Goal: Information Seeking & Learning: Learn about a topic

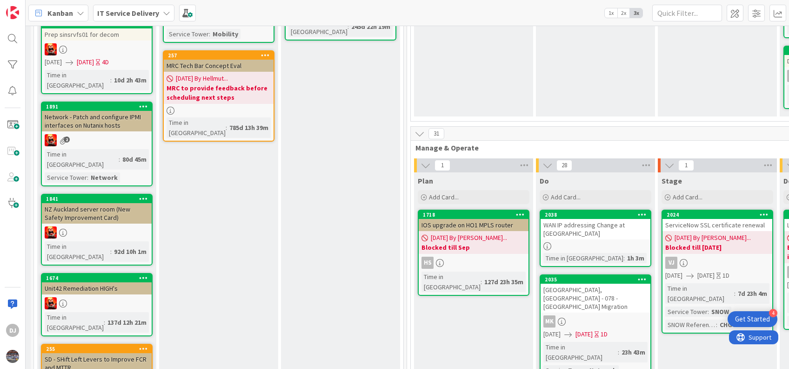
scroll to position [303, 290]
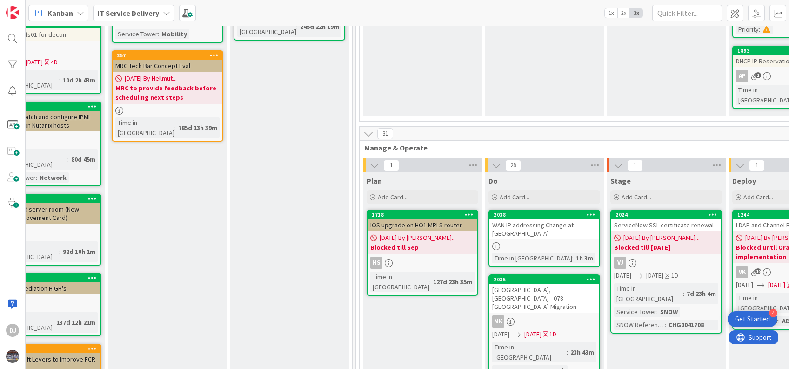
click at [549, 219] on div "WAN IP addressing Change at [GEOGRAPHIC_DATA]" at bounding box center [545, 229] width 110 height 20
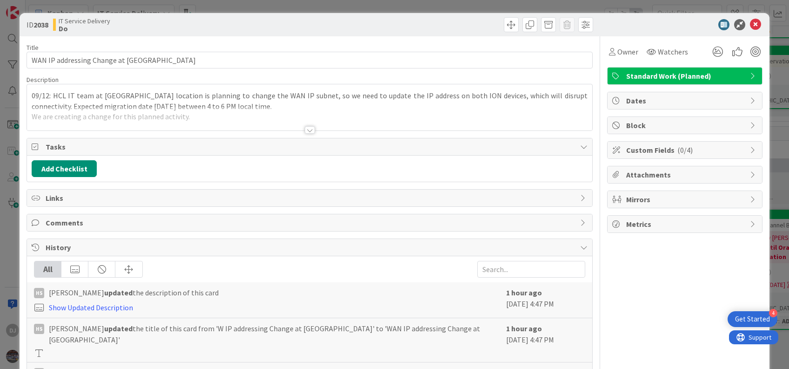
click at [259, 111] on div at bounding box center [309, 119] width 565 height 24
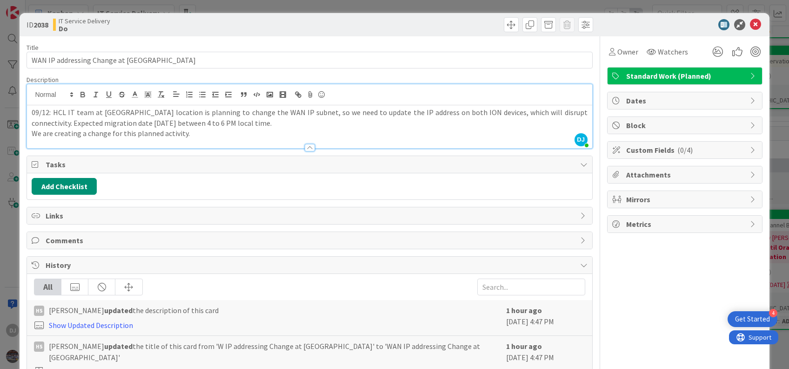
click at [736, 148] on div "Custom Fields ( 0/4 )" at bounding box center [685, 149] width 155 height 17
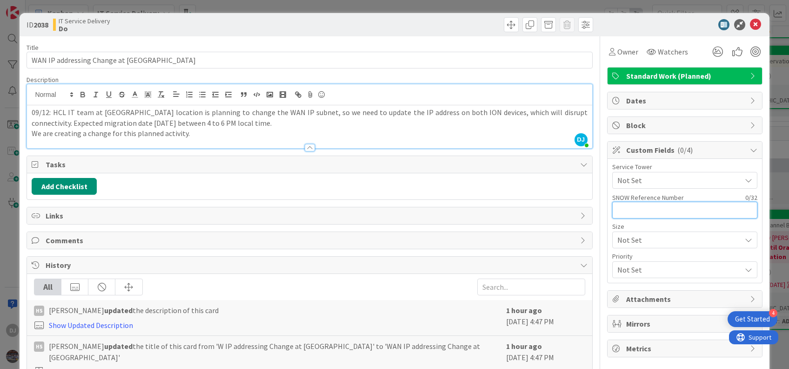
click at [649, 214] on input "text" at bounding box center [684, 210] width 145 height 17
click at [656, 175] on span "Not Set" at bounding box center [680, 180] width 124 height 11
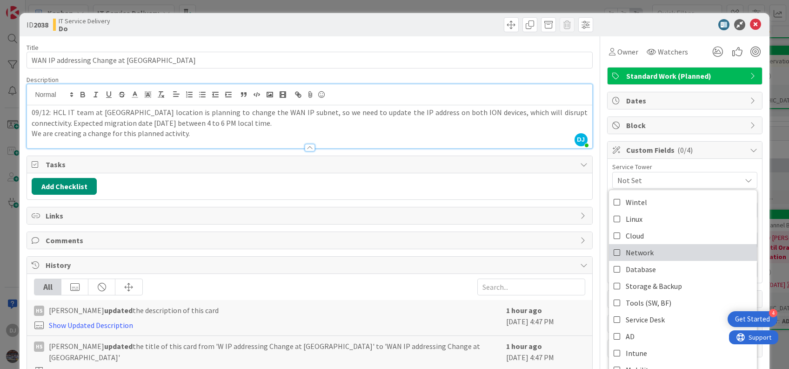
click at [637, 248] on span "Network" at bounding box center [640, 252] width 28 height 14
click at [697, 167] on div "Service Tower" at bounding box center [684, 166] width 145 height 7
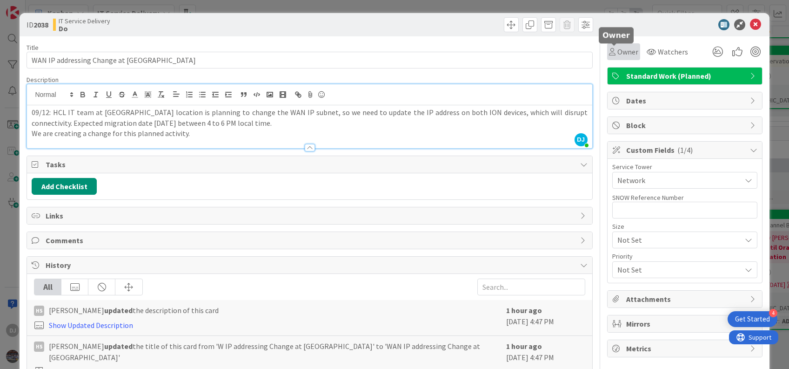
click at [622, 52] on span "Owner" at bounding box center [628, 51] width 21 height 11
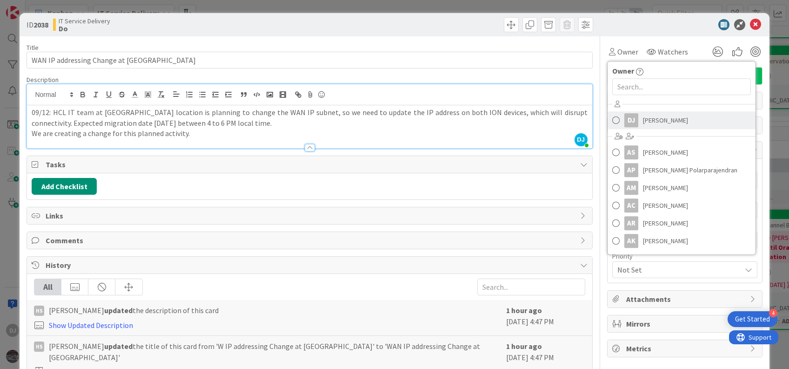
click at [612, 119] on span at bounding box center [615, 120] width 7 height 14
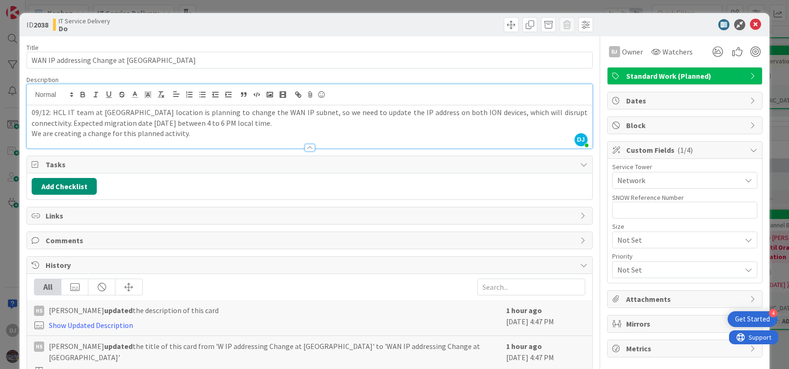
click at [531, 43] on div "Title 41 / 128" at bounding box center [310, 47] width 566 height 8
click at [261, 141] on div at bounding box center [309, 143] width 565 height 10
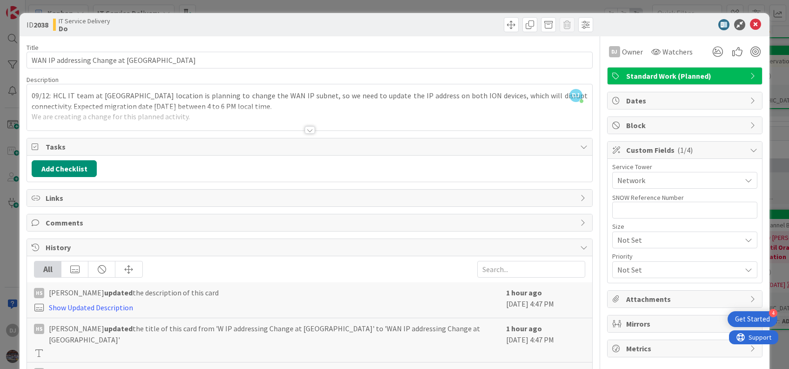
click at [207, 121] on div at bounding box center [309, 119] width 565 height 24
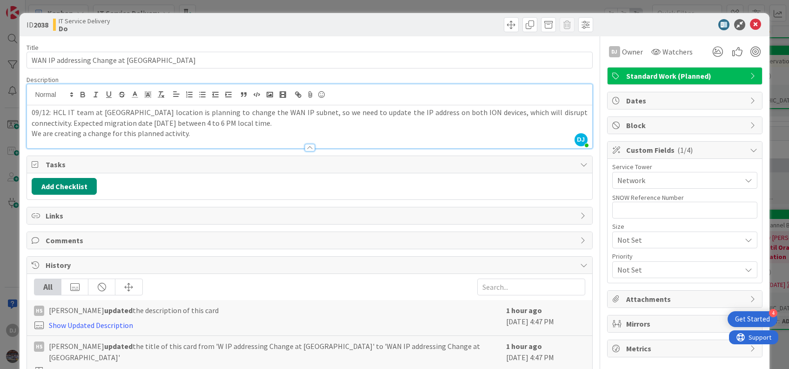
click at [196, 129] on p "We are creating a change for this planned activity." at bounding box center [310, 133] width 556 height 11
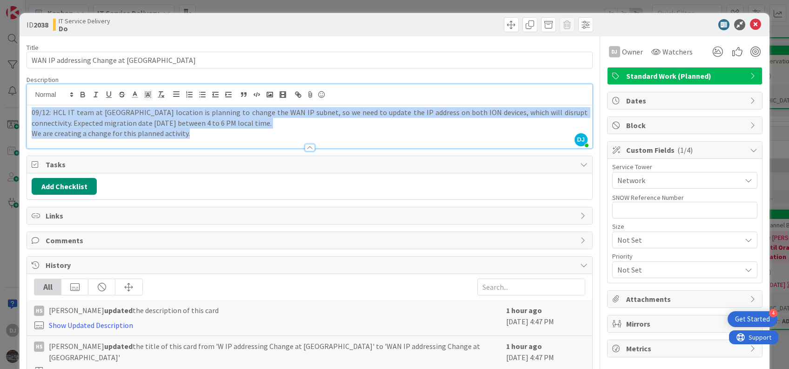
copy div "09/12: HCL IT team at [GEOGRAPHIC_DATA] location is planning to change the WAN …"
click at [256, 131] on p "We are creating a change for this planned activity." at bounding box center [310, 133] width 556 height 11
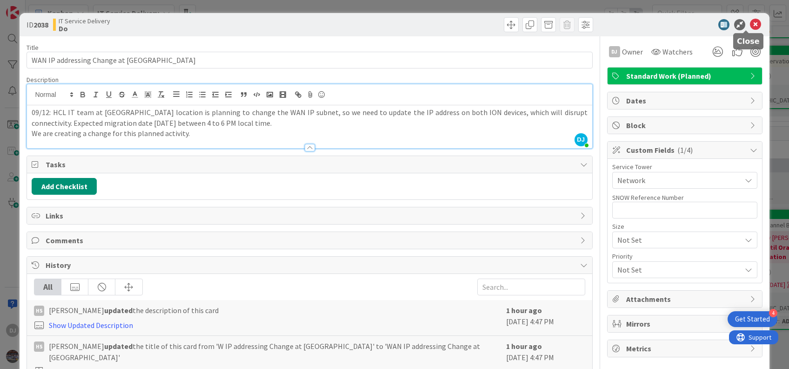
click at [750, 20] on icon at bounding box center [755, 24] width 11 height 11
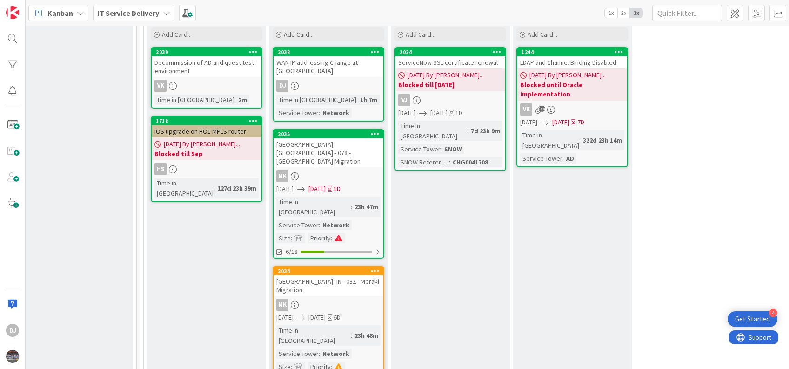
scroll to position [461, 506]
